Goal: Information Seeking & Learning: Learn about a topic

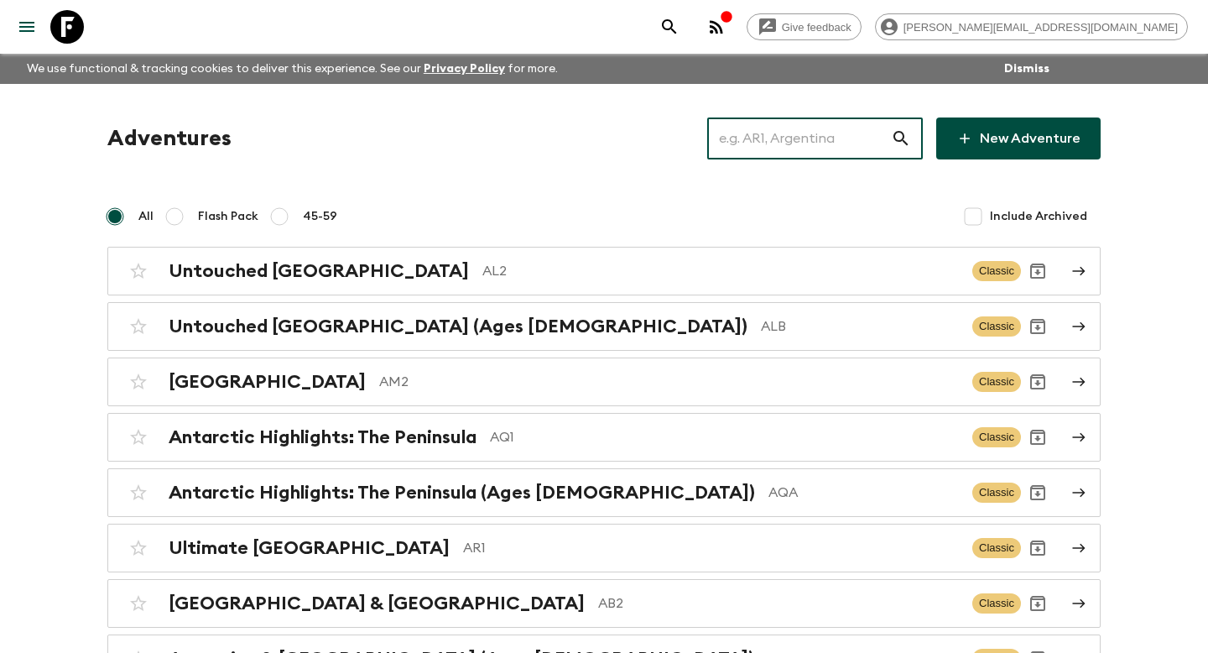
click at [860, 143] on input "text" at bounding box center [799, 138] width 184 height 47
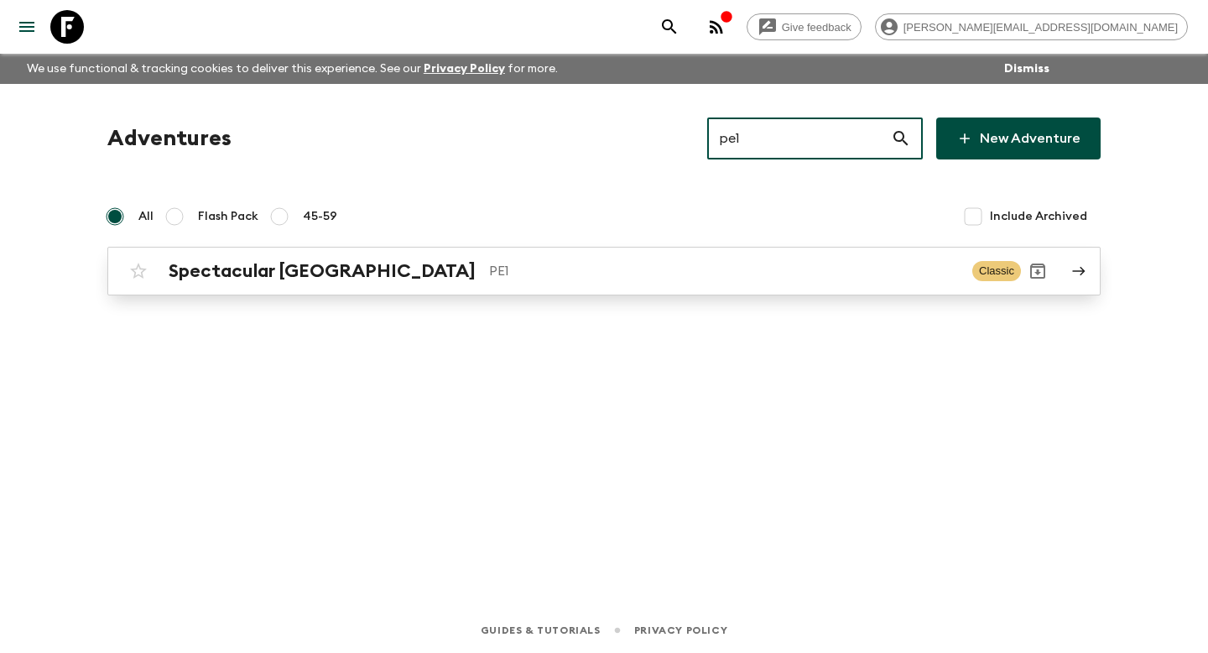
type input "pe1"
click at [739, 278] on p "PE1" at bounding box center [724, 271] width 470 height 20
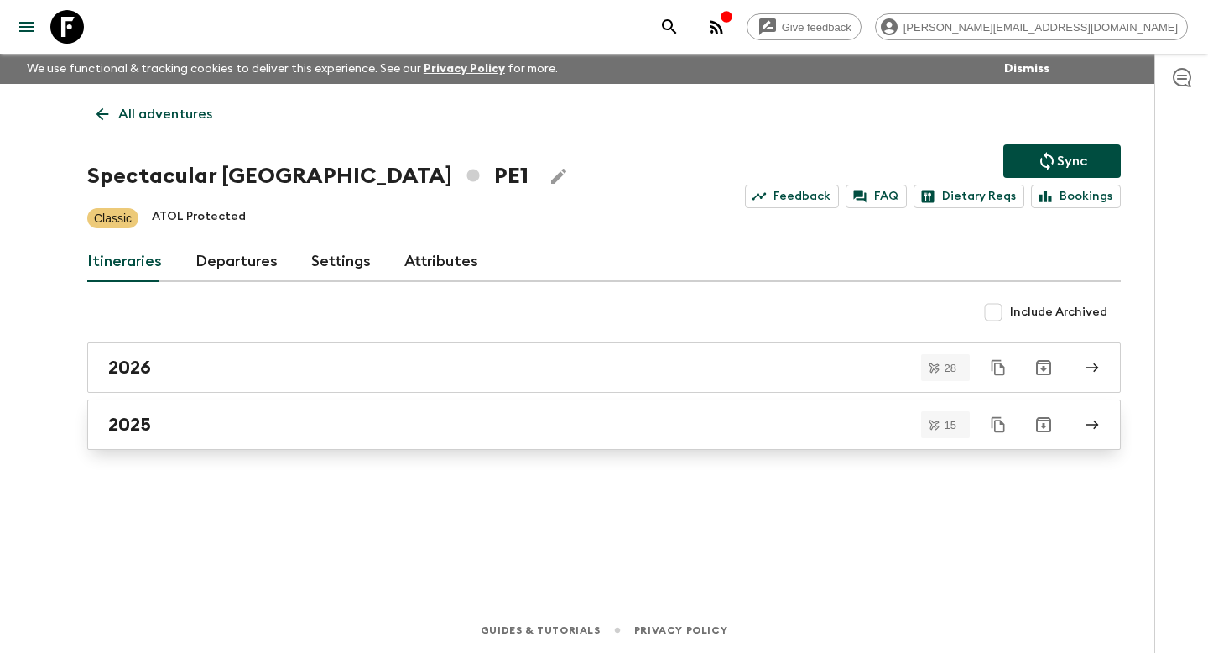
click at [488, 441] on link "2025" at bounding box center [604, 424] width 1034 height 50
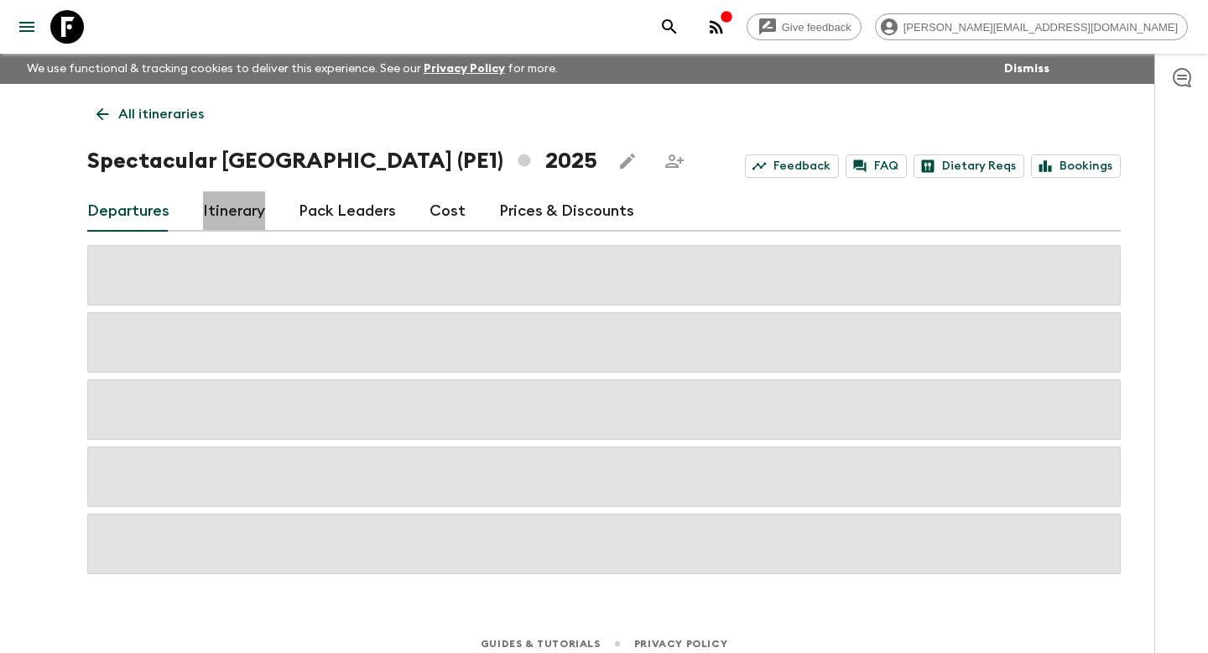
click at [237, 202] on link "Itinerary" at bounding box center [234, 211] width 62 height 40
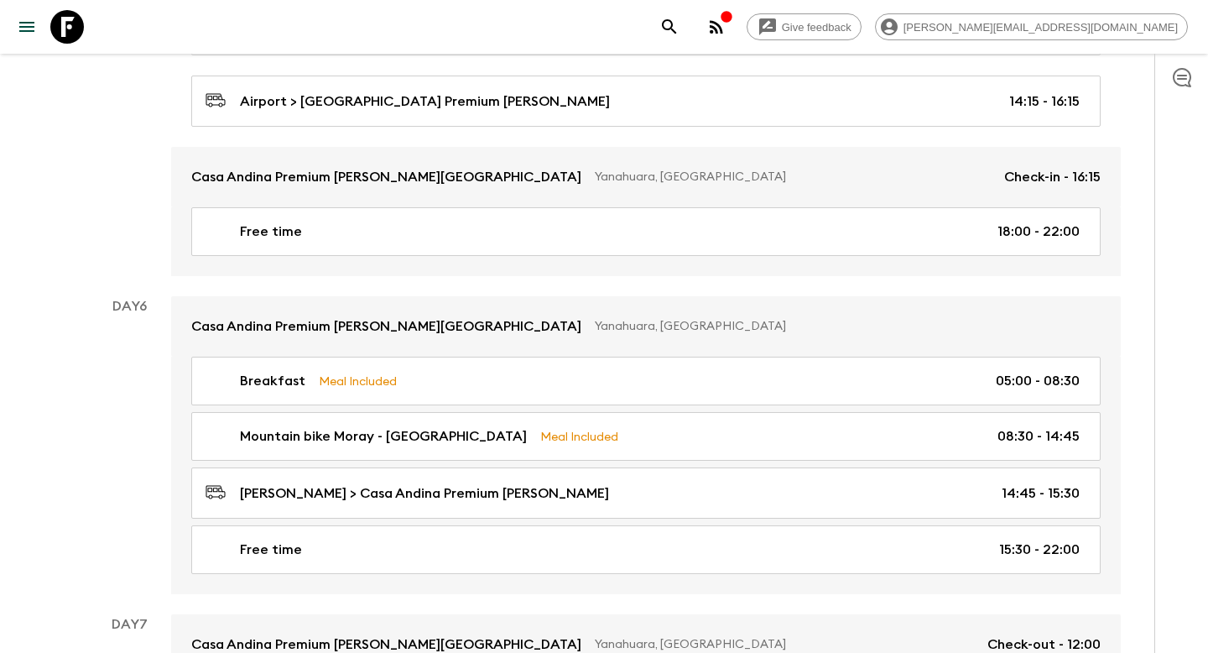
scroll to position [1920, 0]
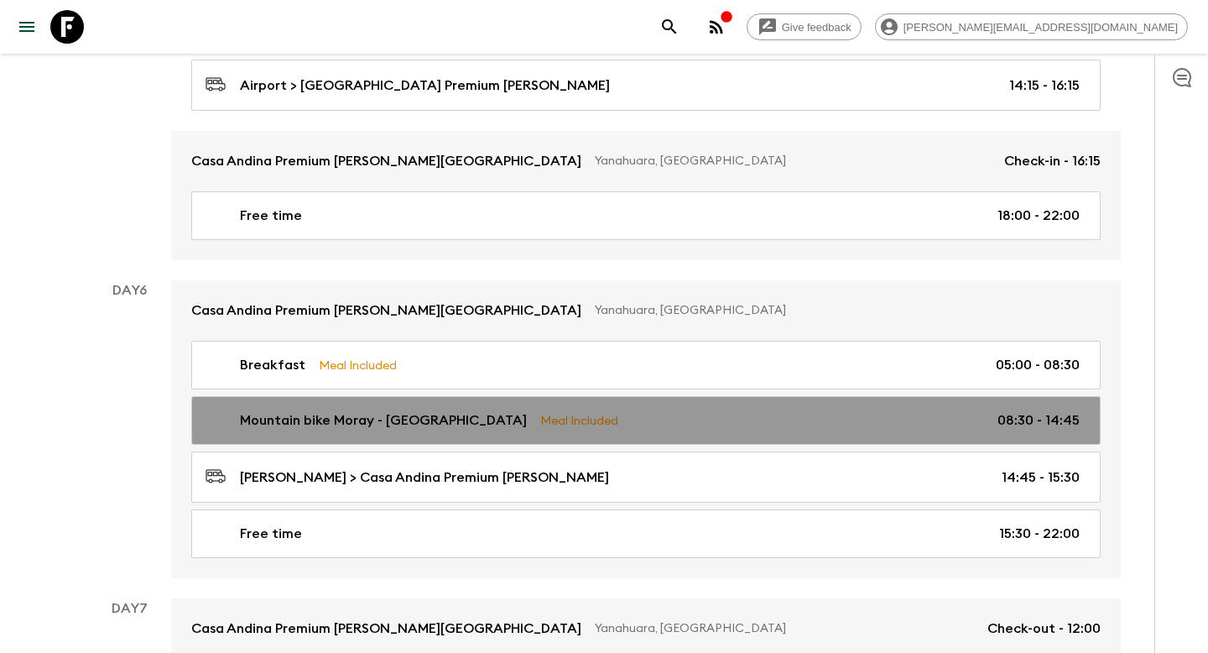
click at [671, 410] on div "Mountain bike Moray - [PERSON_NAME] Meal Included 08:30 - 14:45" at bounding box center [643, 420] width 874 height 20
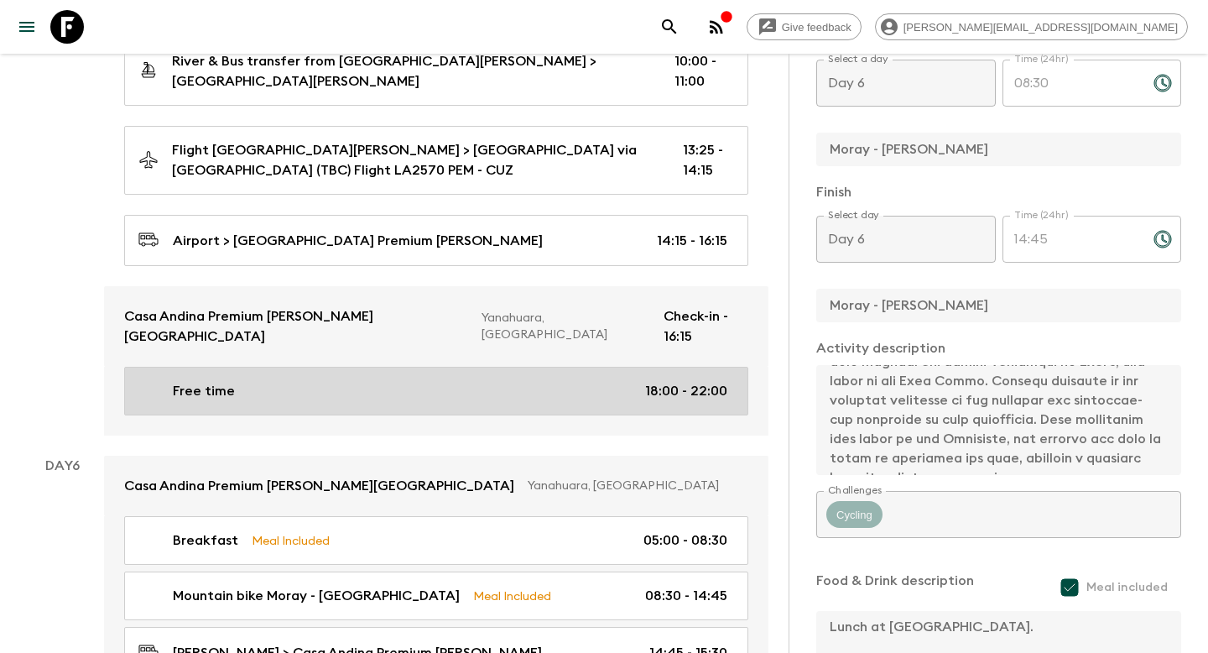
scroll to position [1999, 0]
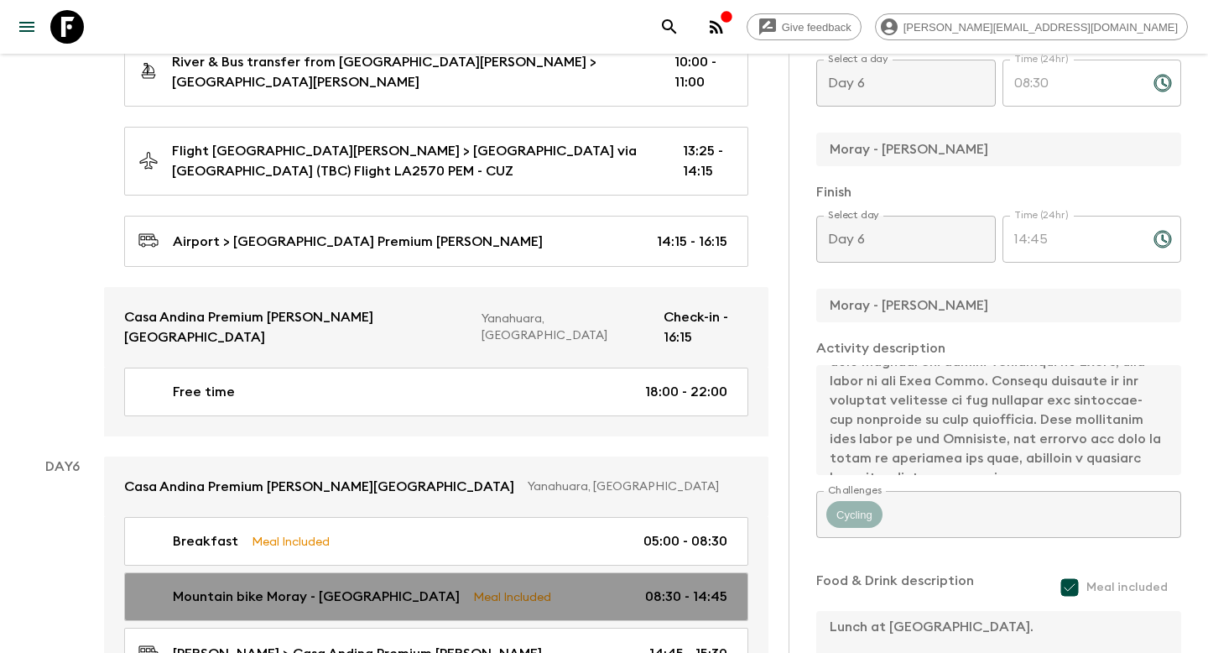
click at [668, 587] on p "08:30 - 14:45" at bounding box center [686, 597] width 82 height 20
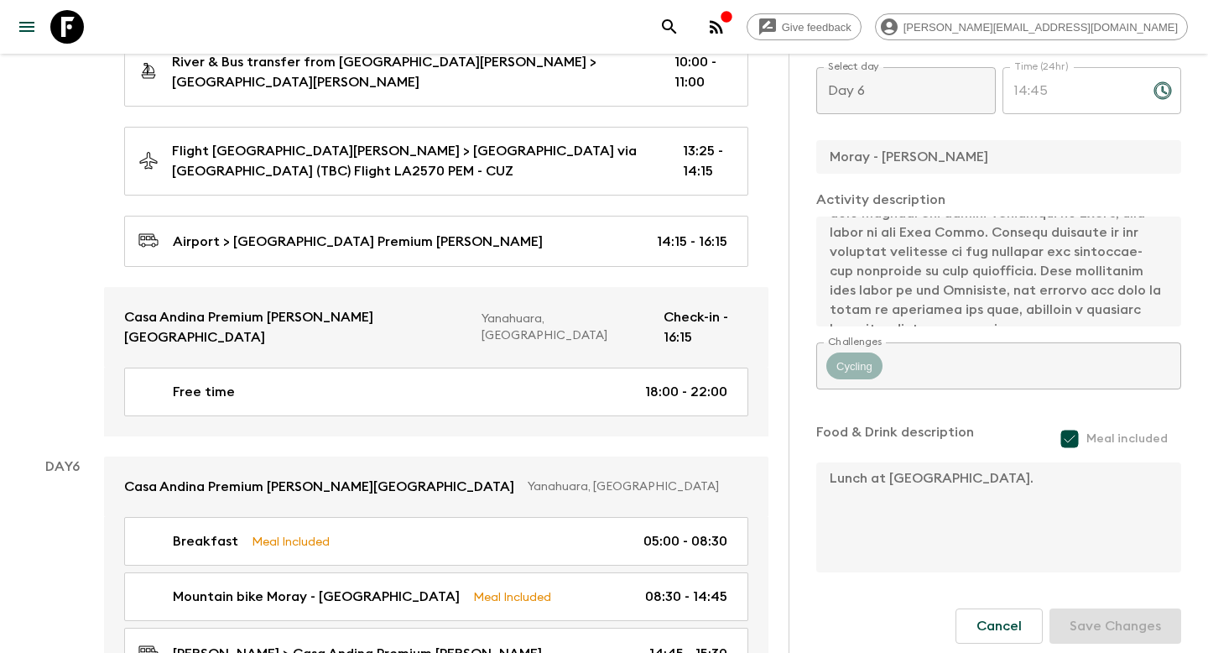
scroll to position [629, 0]
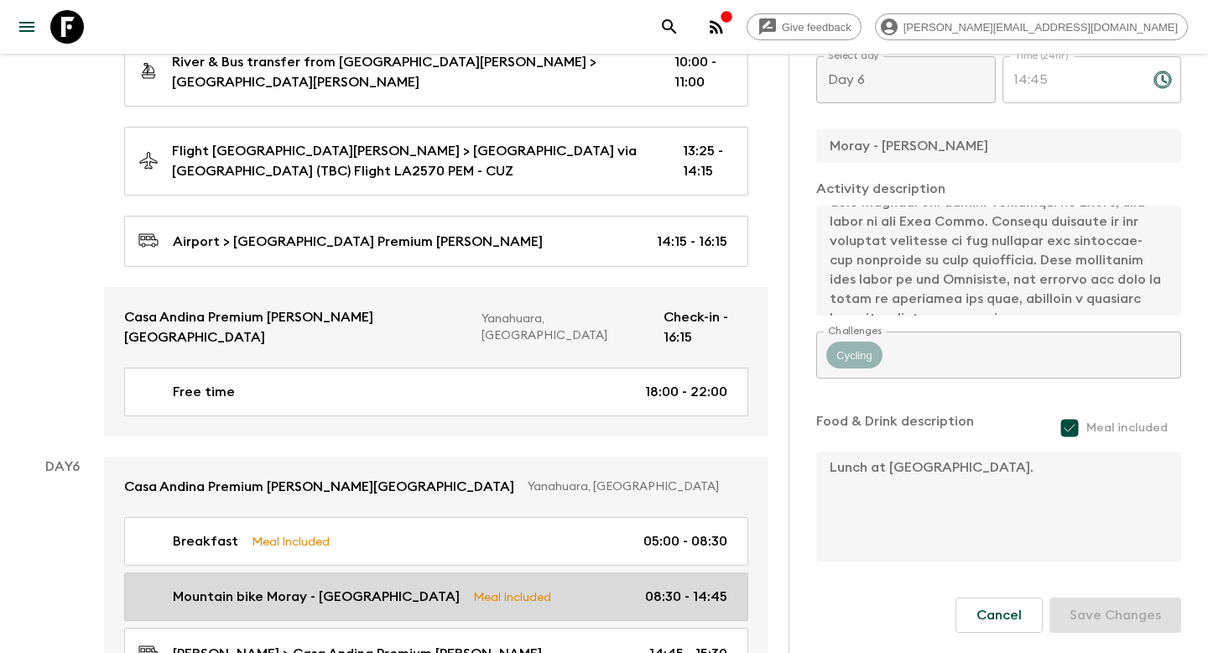
click at [531, 587] on div "Mountain bike Moray - [PERSON_NAME] Meal Included 08:30 - 14:45" at bounding box center [432, 597] width 589 height 20
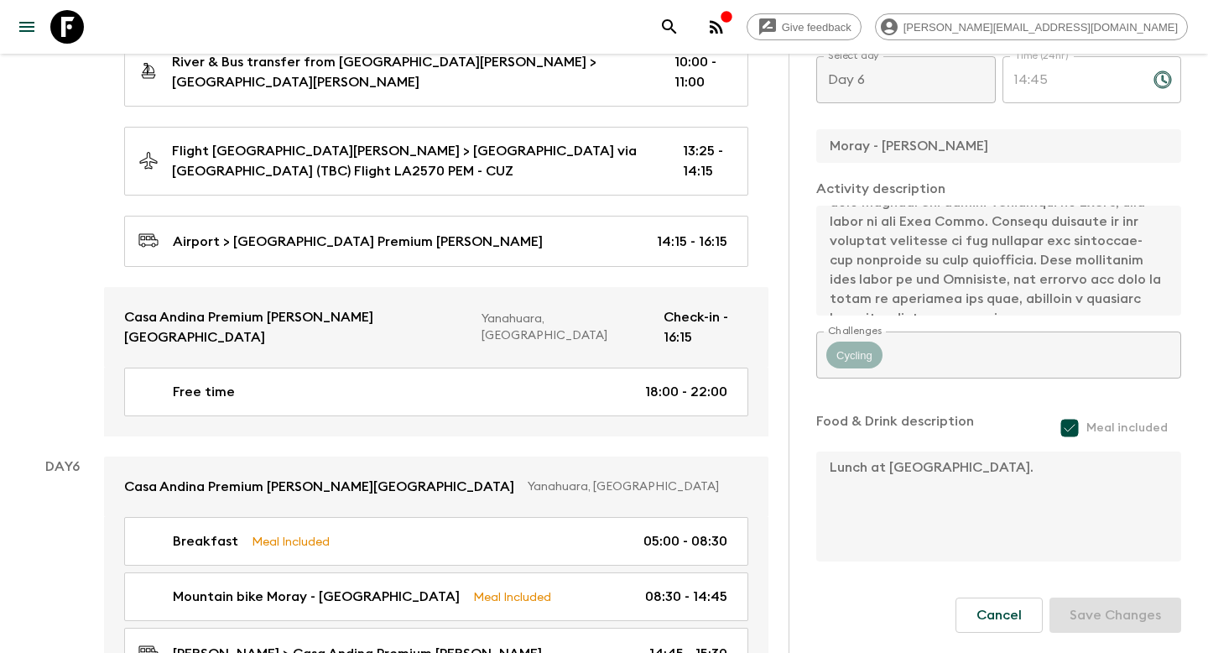
scroll to position [630, 0]
